Goal: Check status: Verify the current state of an ongoing process or item

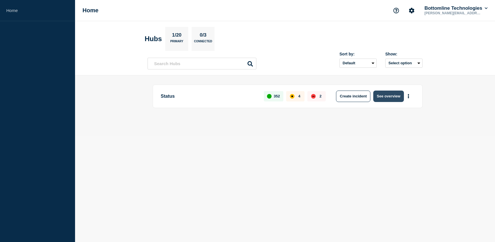
click at [397, 94] on button "See overview" at bounding box center [388, 96] width 30 height 11
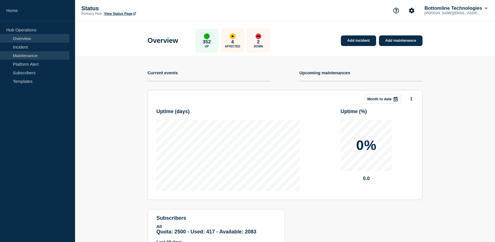
click at [25, 58] on link "Maintenance" at bounding box center [34, 55] width 69 height 9
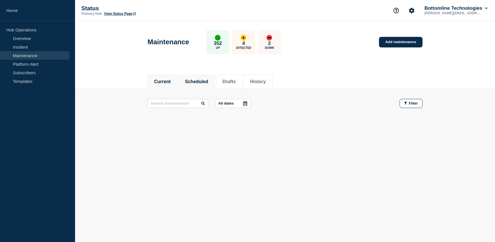
click at [202, 82] on button "Scheduled" at bounding box center [196, 81] width 23 height 5
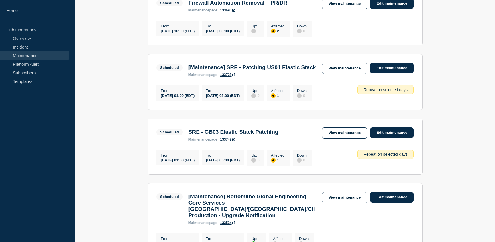
scroll to position [133, 0]
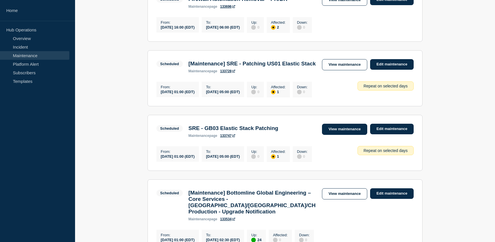
click at [354, 135] on link "View maintenance" at bounding box center [344, 129] width 45 height 11
